Goal: Transaction & Acquisition: Purchase product/service

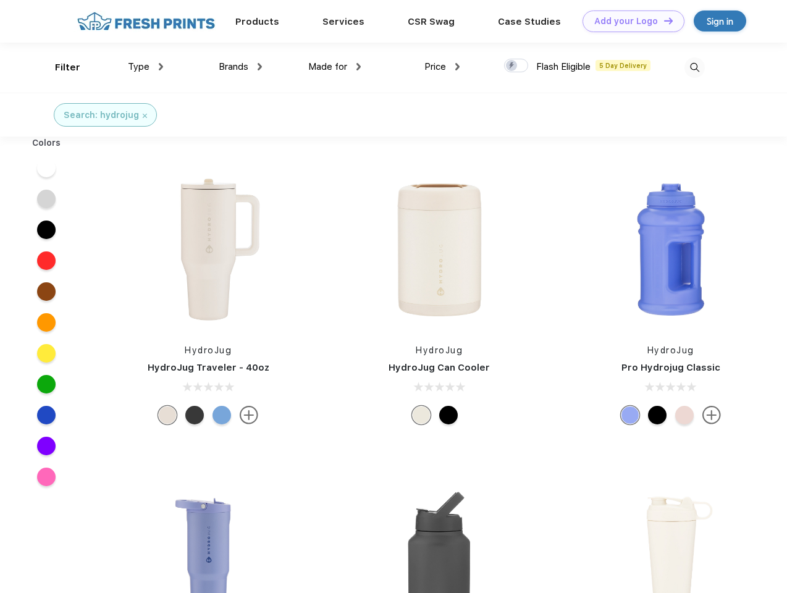
scroll to position [1, 0]
click at [629, 21] on link "Add your Logo Design Tool" at bounding box center [634, 22] width 102 height 22
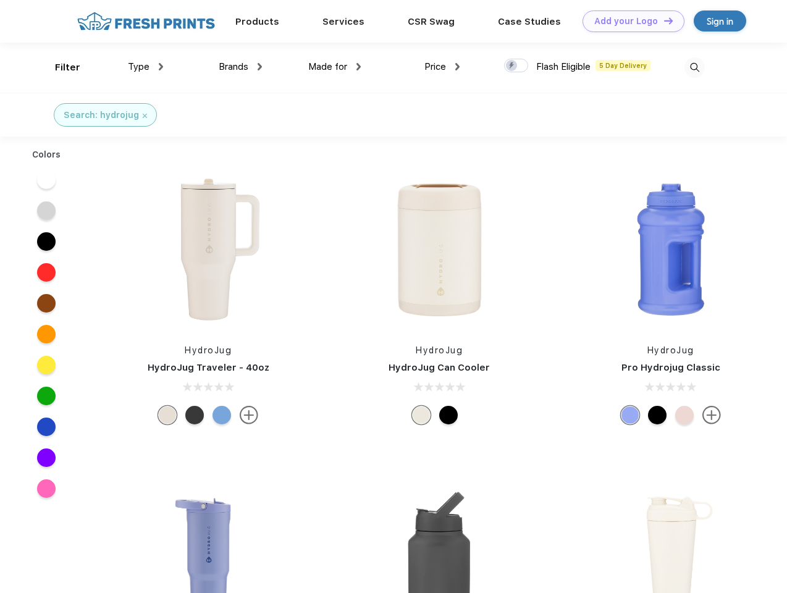
click at [0, 0] on div "Design Tool" at bounding box center [0, 0] width 0 height 0
click at [663, 20] on link "Add your Logo Design Tool" at bounding box center [634, 22] width 102 height 22
click at [59, 67] on div "Filter" at bounding box center [67, 68] width 25 height 14
click at [146, 67] on span "Type" at bounding box center [139, 66] width 22 height 11
click at [240, 67] on span "Brands" at bounding box center [234, 66] width 30 height 11
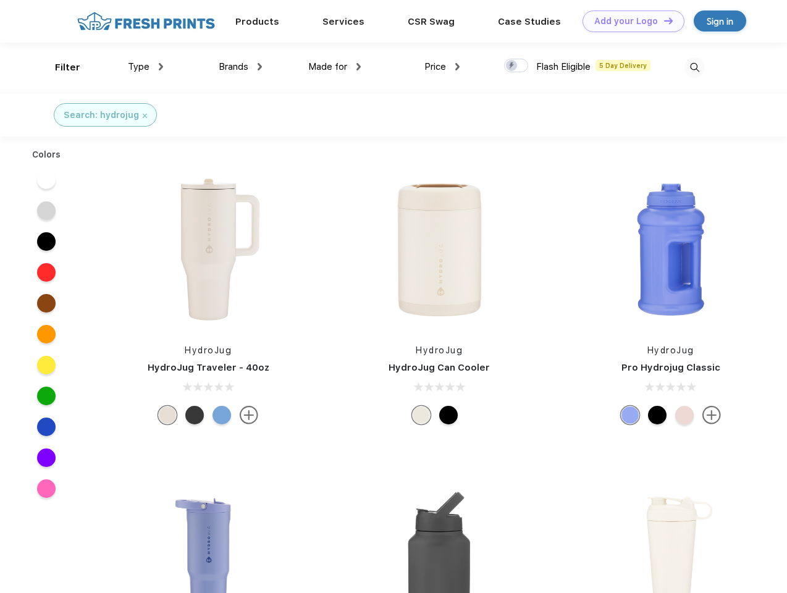
click at [335, 67] on span "Made for" at bounding box center [327, 66] width 39 height 11
click at [442, 67] on span "Price" at bounding box center [435, 66] width 22 height 11
click at [517, 66] on div at bounding box center [516, 66] width 24 height 14
click at [512, 66] on input "checkbox" at bounding box center [508, 62] width 8 height 8
click at [695, 67] on img at bounding box center [695, 67] width 20 height 20
